Goal: Check status: Check status

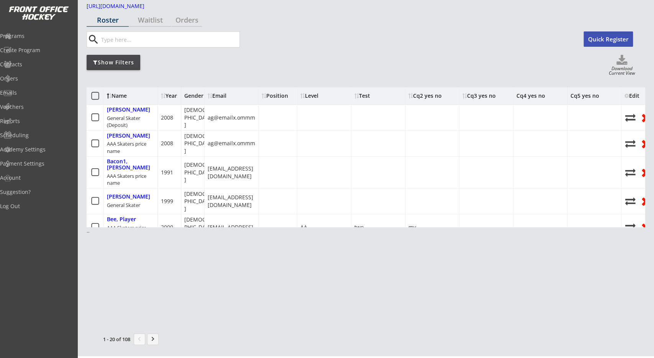
scroll to position [113, 0]
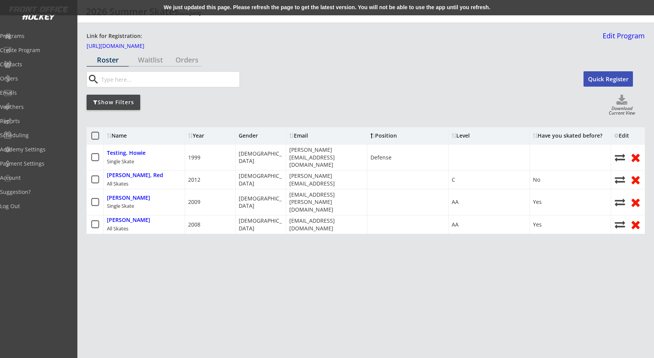
scroll to position [40, 0]
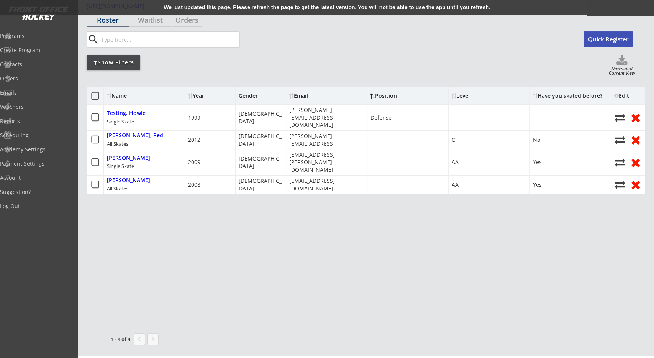
click at [396, 53] on div "Roster Waitlist Orders search Quick Register Show Filters Download Current View…" at bounding box center [366, 179] width 558 height 333
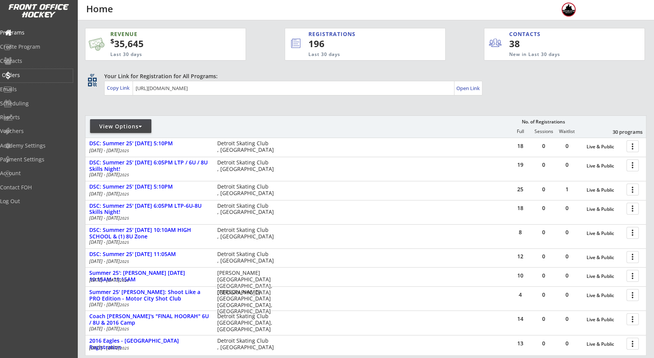
click at [45, 71] on div "Orders" at bounding box center [36, 75] width 73 height 13
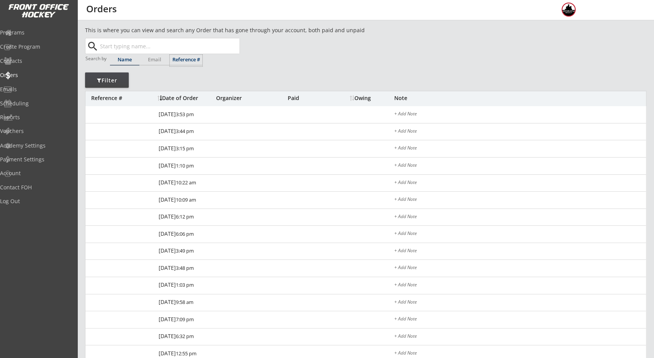
click at [189, 57] on div "Reference #" at bounding box center [186, 59] width 33 height 5
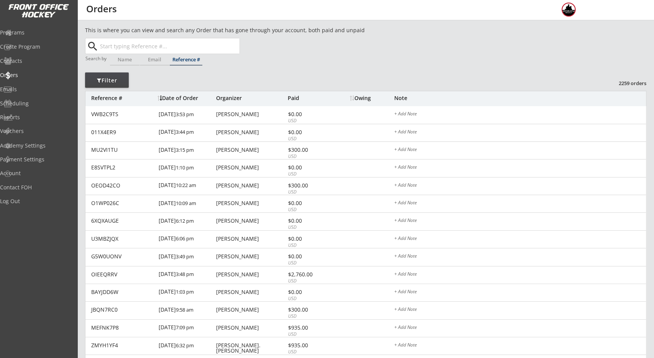
paste input "3KNCHT49"
click at [192, 43] on input "3KNCHT49" at bounding box center [168, 45] width 141 height 15
click at [169, 64] on p "3KNCHT49" at bounding box center [169, 61] width 140 height 10
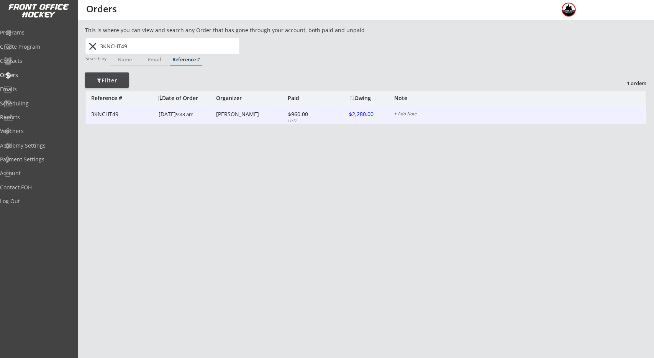
type input "3KNCHT49"
click at [242, 112] on div "Chantal Grumski" at bounding box center [251, 113] width 70 height 5
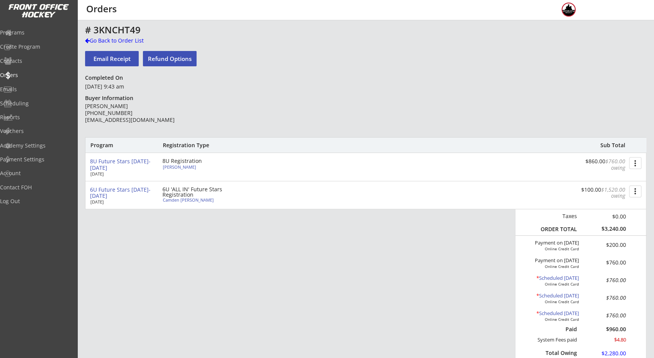
scroll to position [2, 0]
click at [543, 274] on div "* Scheduled Sep 1, 2025 Online Credit Card $760.00" at bounding box center [577, 281] width 118 height 18
click at [547, 276] on div "* Scheduled Sep 1, 2025" at bounding box center [548, 278] width 61 height 6
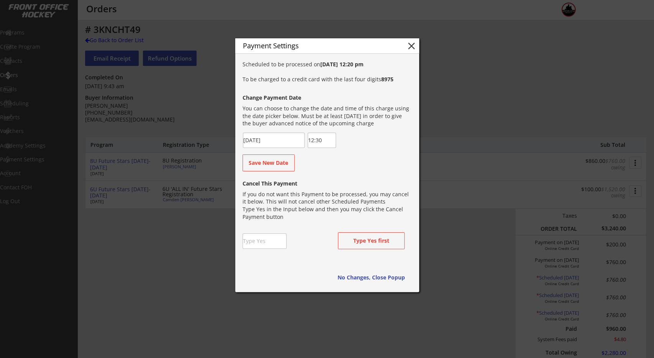
click at [352, 118] on div "You can choose to change the date and time of this charge using the date picker…" at bounding box center [326, 116] width 168 height 23
click at [342, 177] on div "Cancel This Payment If you do not want this Payment to be processed, you may ca…" at bounding box center [326, 216] width 168 height 83
click at [357, 125] on div "You can choose to change the date and time of this charge using the date picker…" at bounding box center [326, 116] width 168 height 23
click at [411, 44] on button "close" at bounding box center [411, 45] width 11 height 11
